Goal: Task Accomplishment & Management: Complete application form

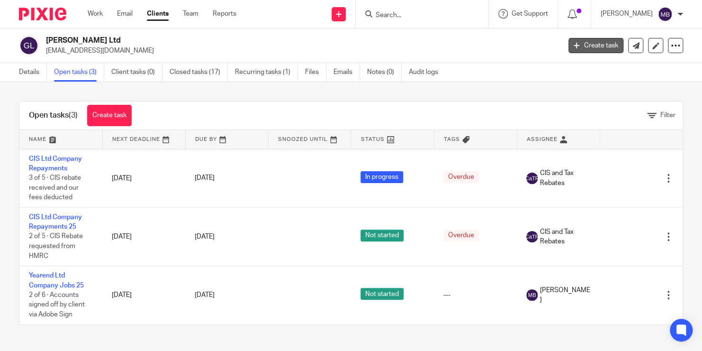
click at [590, 42] on link "Create task" at bounding box center [595, 45] width 55 height 15
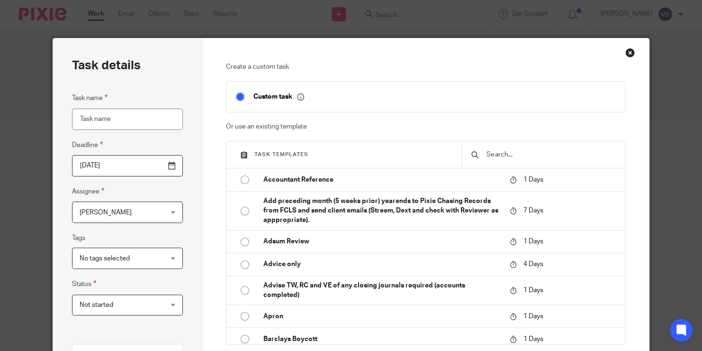
click at [497, 158] on input "text" at bounding box center [551, 154] width 130 height 10
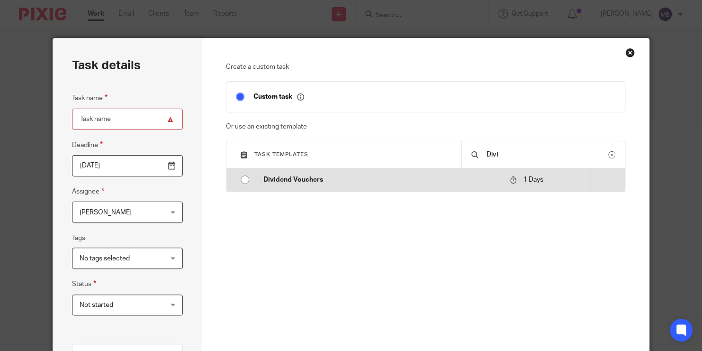
type input "Divi"
click at [467, 173] on td "Dividend Vouchers" at bounding box center [380, 179] width 252 height 23
type input "2025-09-16"
type input "Dividend Vouchers"
checkbox input "false"
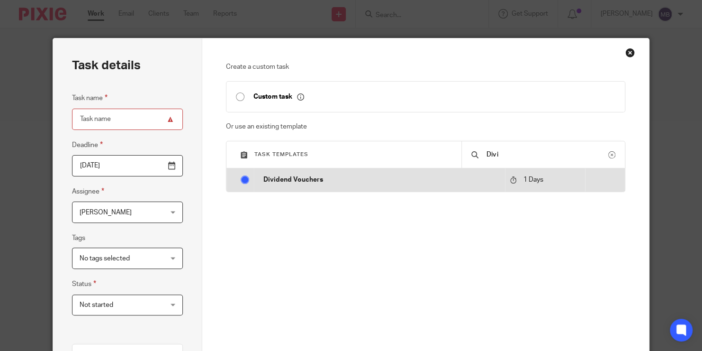
radio input "true"
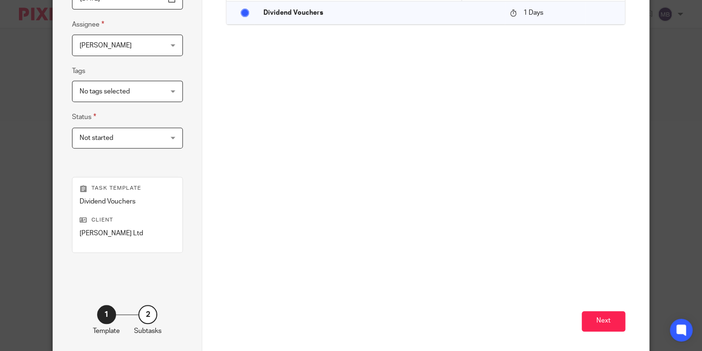
scroll to position [166, 0]
click at [605, 321] on button "Next" at bounding box center [604, 321] width 44 height 20
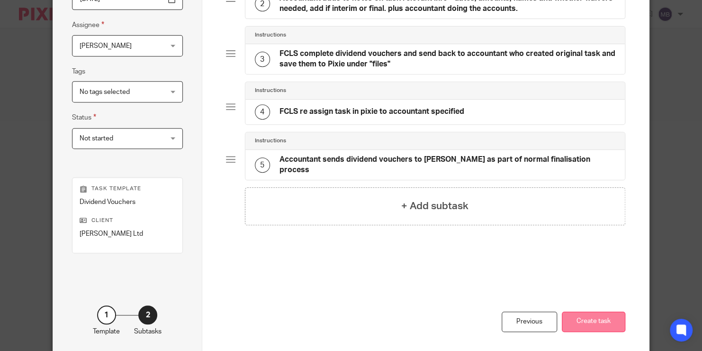
click at [604, 322] on button "Create task" at bounding box center [593, 321] width 63 height 20
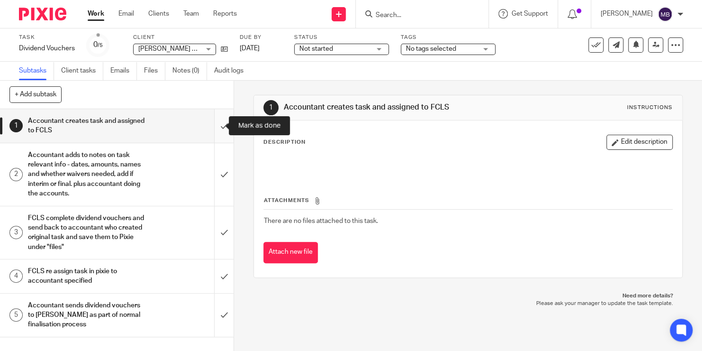
click at [208, 122] on input "submit" at bounding box center [117, 126] width 234 height 34
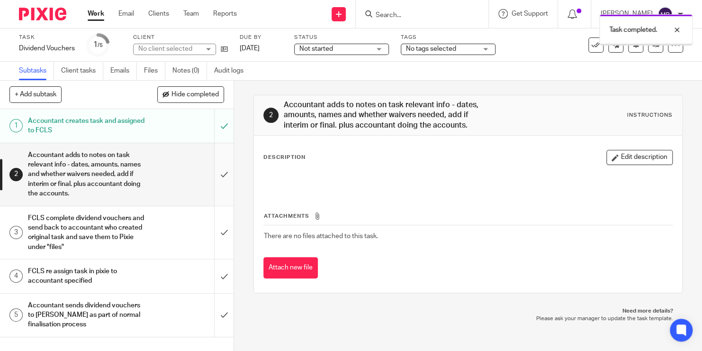
click at [211, 171] on input "submit" at bounding box center [117, 174] width 234 height 63
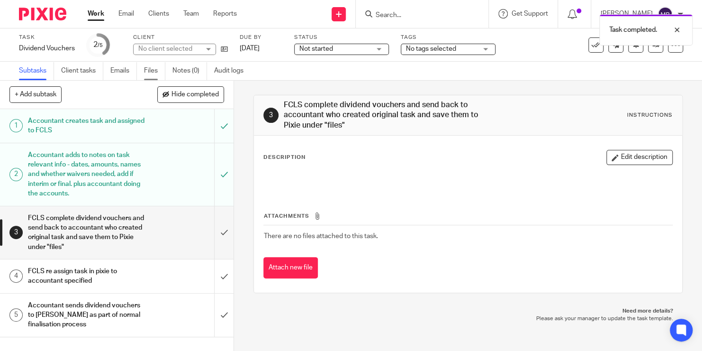
click at [151, 72] on link "Files" at bounding box center [154, 71] width 21 height 18
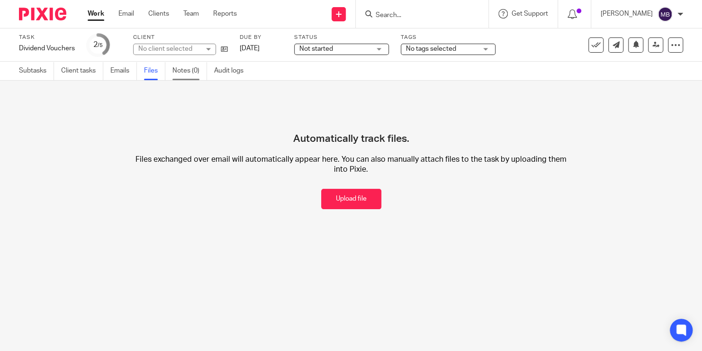
click at [195, 75] on link "Notes (0)" at bounding box center [189, 71] width 35 height 18
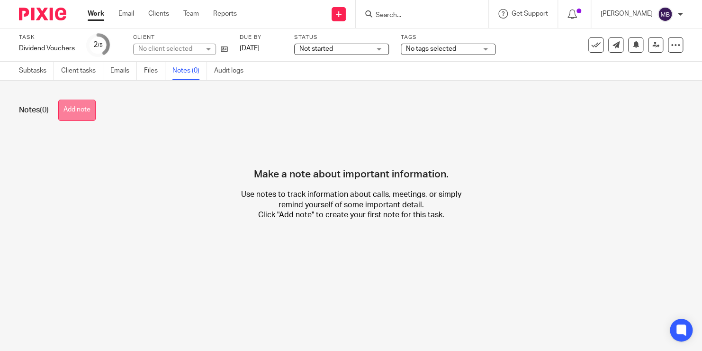
click at [68, 105] on button "Add note" at bounding box center [76, 109] width 37 height 21
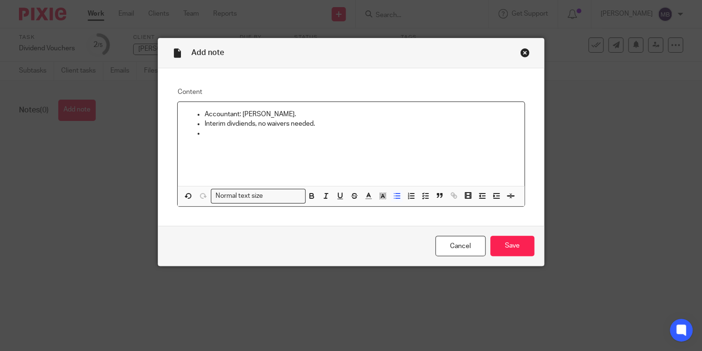
click at [234, 121] on p "Interim divdiends, no waivers needed." at bounding box center [360, 123] width 312 height 9
click at [205, 135] on p at bounding box center [360, 132] width 312 height 9
click at [498, 238] on input "Save" at bounding box center [512, 245] width 44 height 20
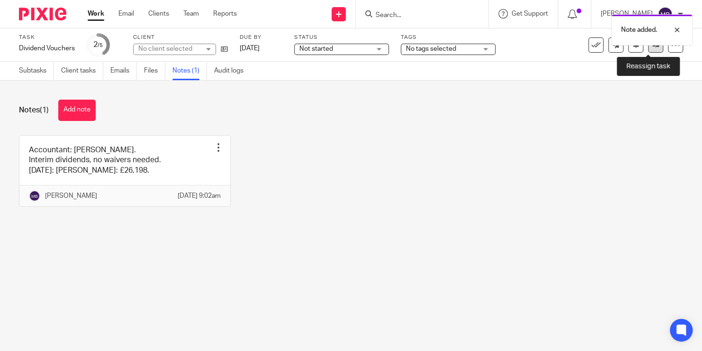
click at [648, 49] on link at bounding box center [655, 44] width 15 height 15
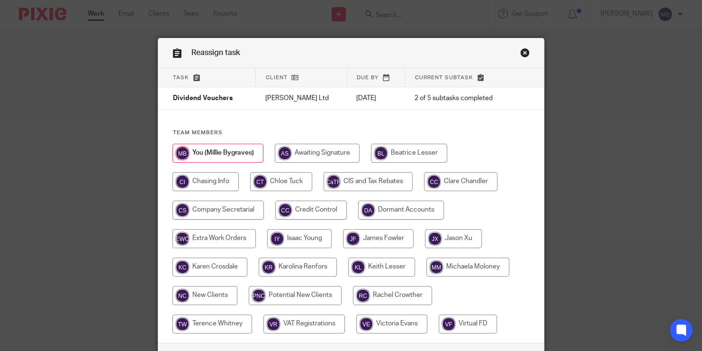
click at [250, 212] on input "radio" at bounding box center [217, 209] width 91 height 19
radio input "true"
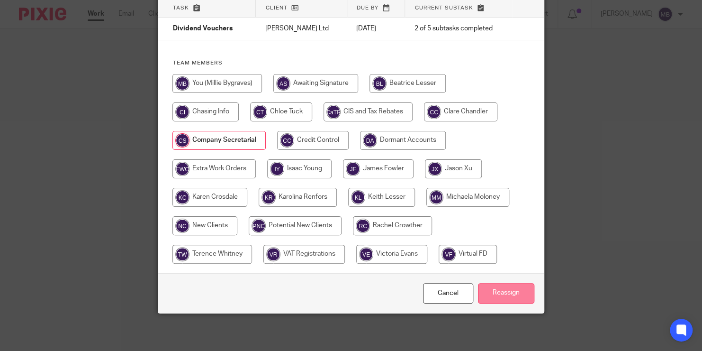
click at [511, 292] on input "Reassign" at bounding box center [506, 293] width 56 height 20
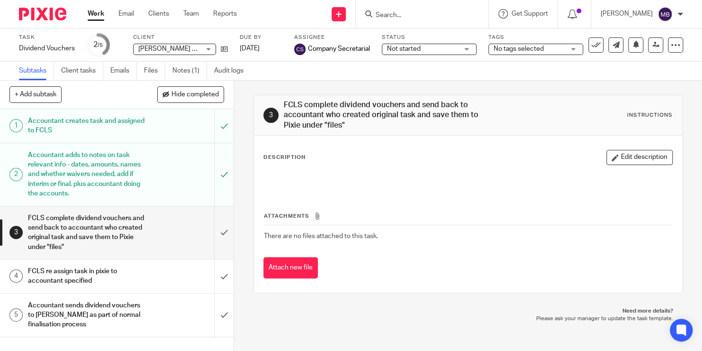
click at [420, 10] on form at bounding box center [425, 14] width 101 height 12
click at [401, 12] on input "Search" at bounding box center [417, 15] width 85 height 9
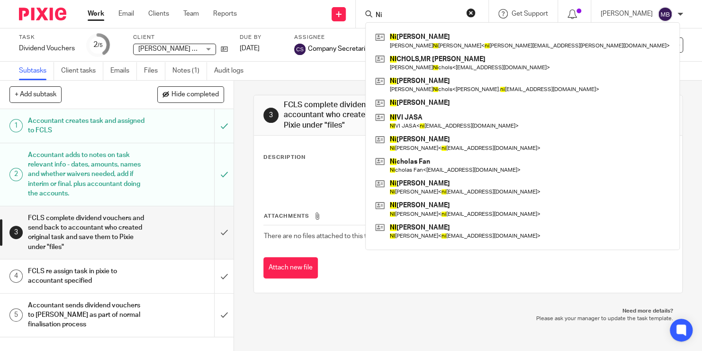
type input "N"
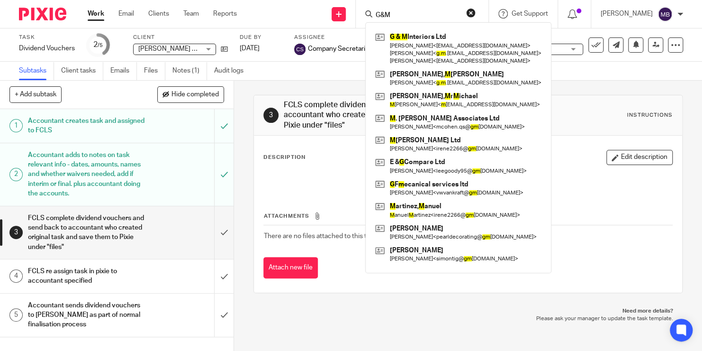
type input "G&M"
